Goal: Information Seeking & Learning: Learn about a topic

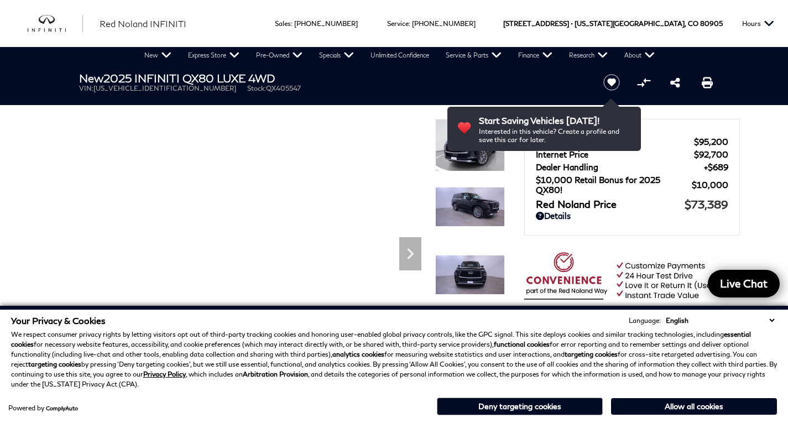
click at [772, 322] on select "English Spanish / Español English / [GEOGRAPHIC_DATA] Korean / 한국어 Vietnamese /…" at bounding box center [720, 320] width 114 height 11
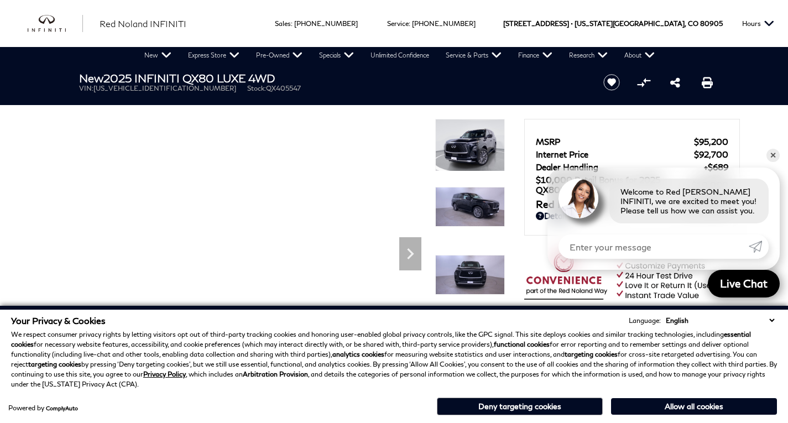
click at [673, 315] on select "English Spanish / Español English / [GEOGRAPHIC_DATA] Korean / 한국어 Vietnamese /…" at bounding box center [720, 320] width 114 height 11
click at [554, 408] on button "Deny targeting cookies" at bounding box center [520, 407] width 166 height 18
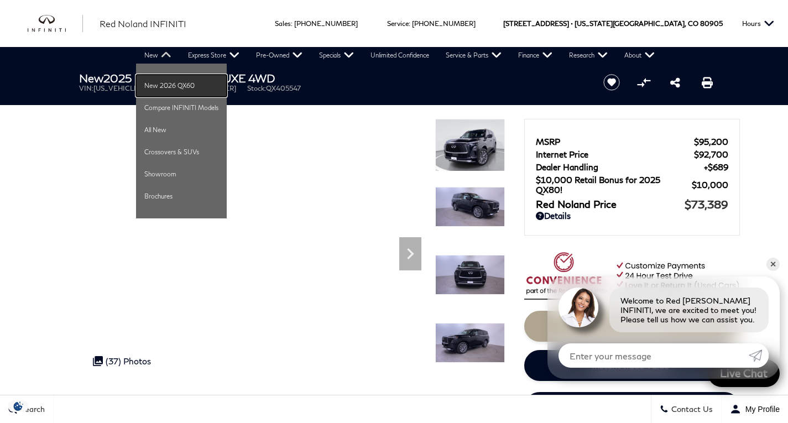
click at [156, 88] on link "New 2026 QX60" at bounding box center [181, 86] width 91 height 22
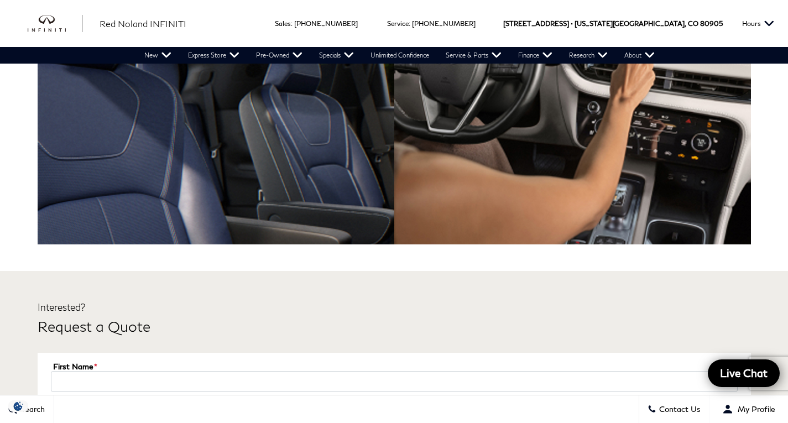
scroll to position [3650, 0]
